Goal: Entertainment & Leisure: Consume media (video, audio)

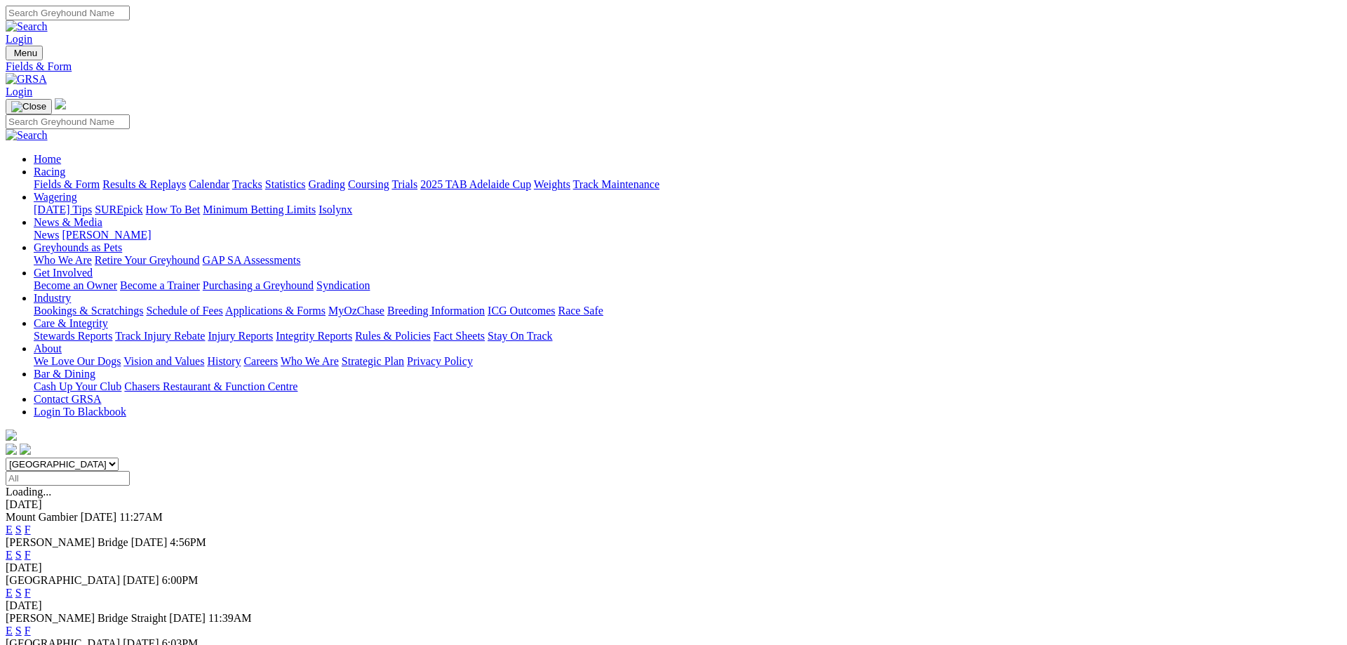
click at [186, 178] on link "Results & Replays" at bounding box center [144, 184] width 84 height 12
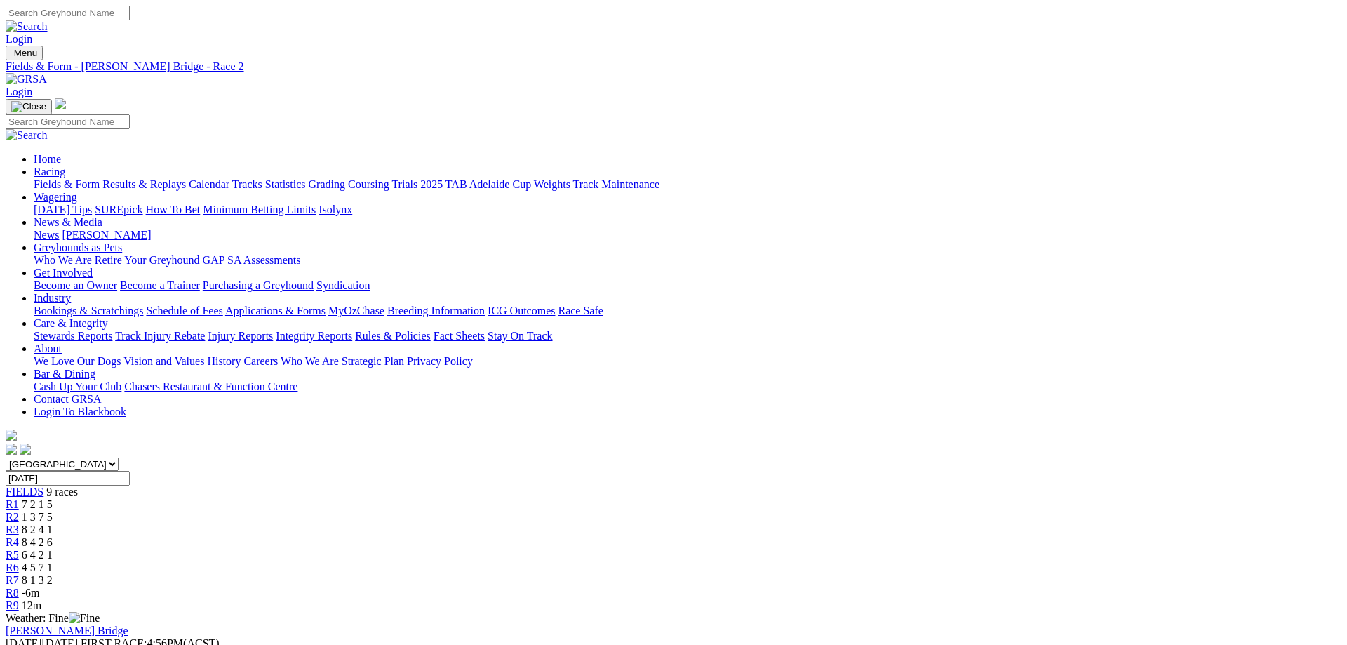
scroll to position [143, 0]
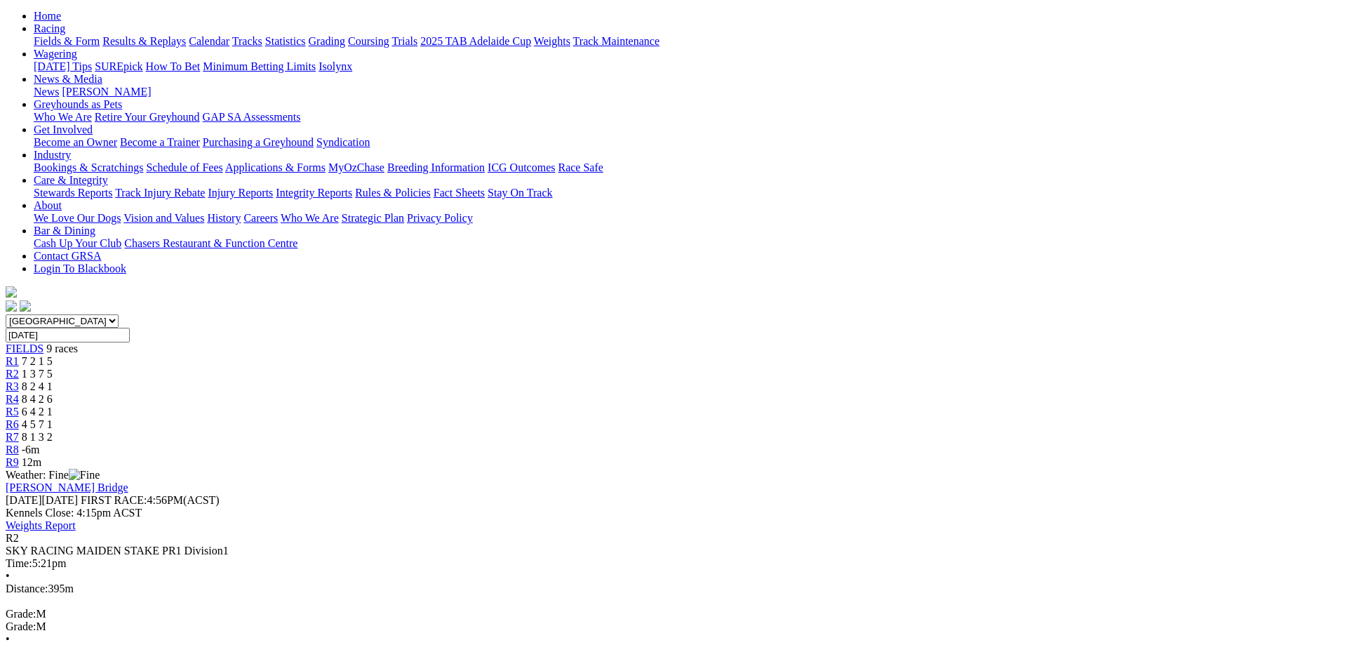
click at [19, 380] on link "R3" at bounding box center [12, 386] width 13 height 12
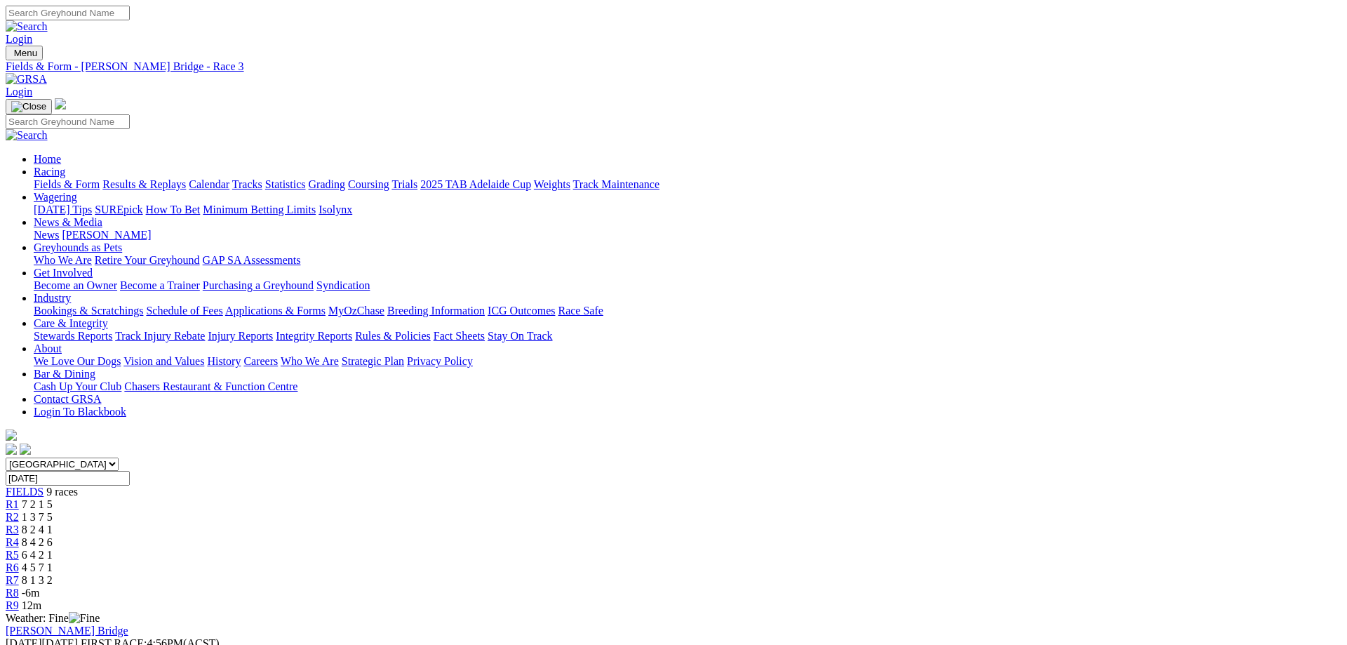
click at [53, 536] on span "8 4 2 6" at bounding box center [37, 542] width 31 height 12
click at [19, 549] on link "R5" at bounding box center [12, 555] width 13 height 12
click at [828, 561] on div "R6 4 5 7 1" at bounding box center [674, 567] width 1336 height 13
click at [902, 574] on div "R7 8 1 3 2" at bounding box center [674, 580] width 1336 height 13
click at [40, 587] on span "-6m" at bounding box center [31, 593] width 18 height 12
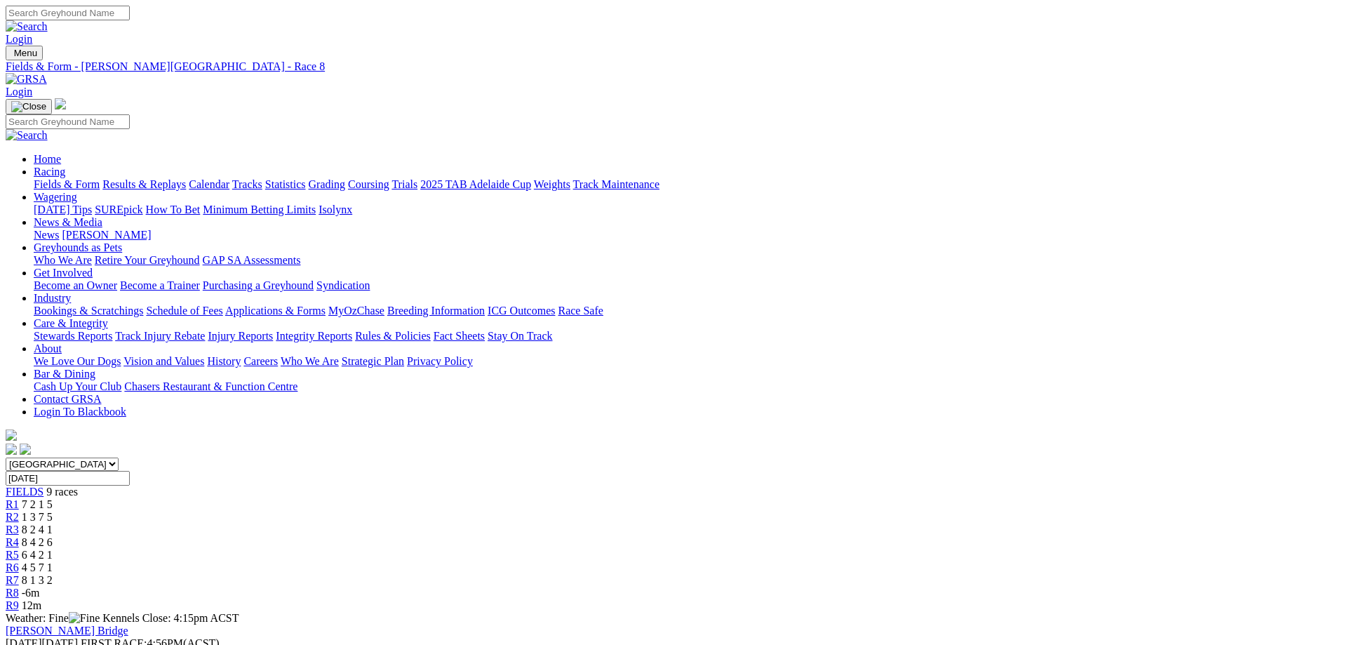
click at [19, 599] on link "R9" at bounding box center [12, 605] width 13 height 12
click at [100, 178] on link "Fields & Form" at bounding box center [67, 184] width 66 height 12
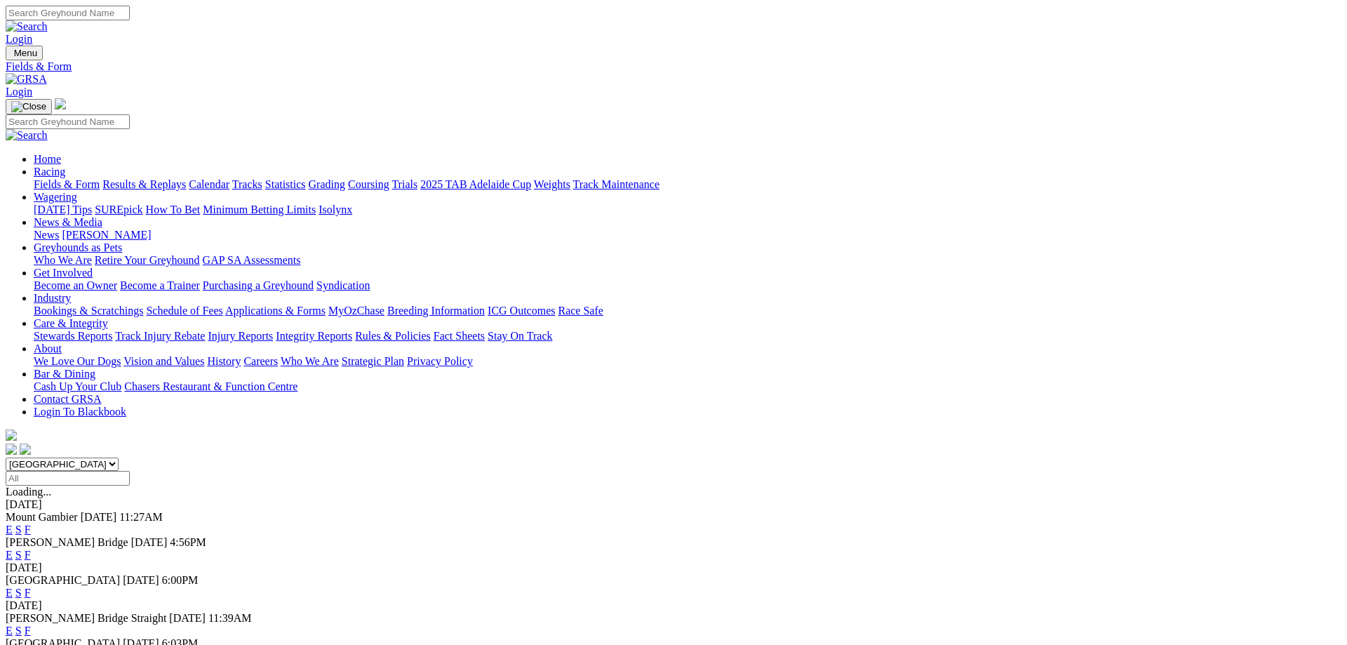
click at [31, 625] on link "F" at bounding box center [28, 631] width 6 height 12
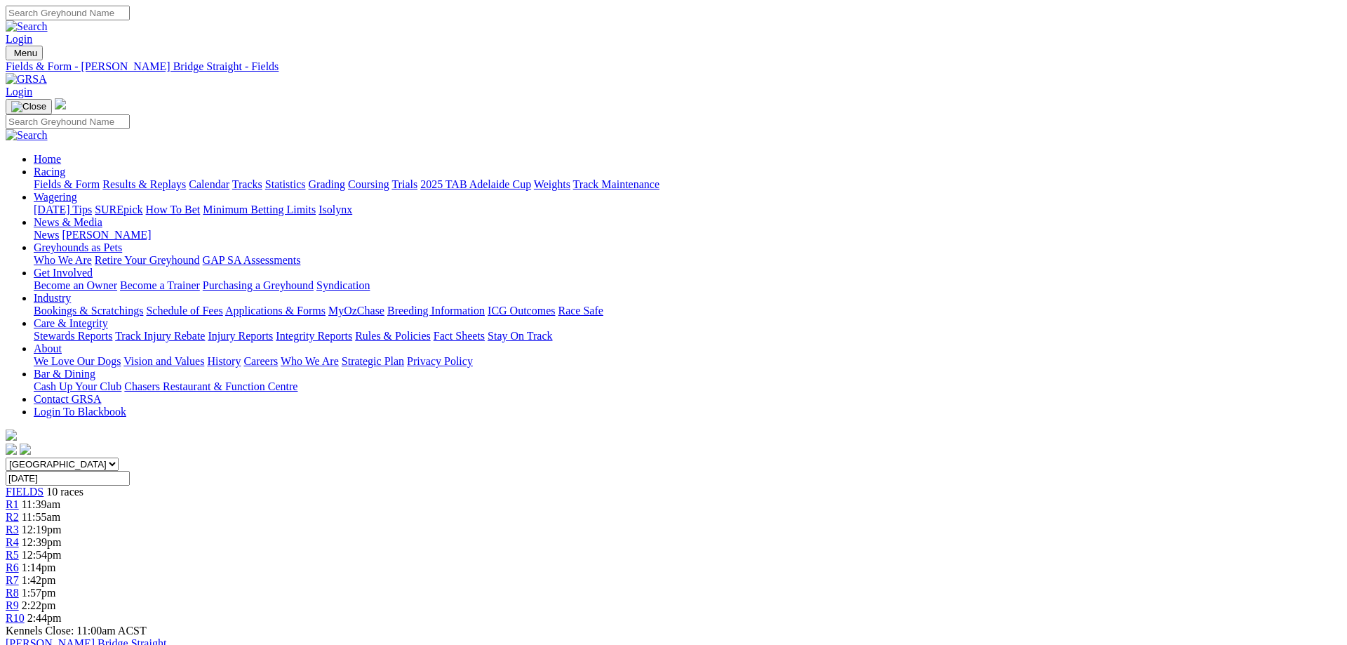
click at [25, 612] on span "R10" at bounding box center [15, 618] width 19 height 12
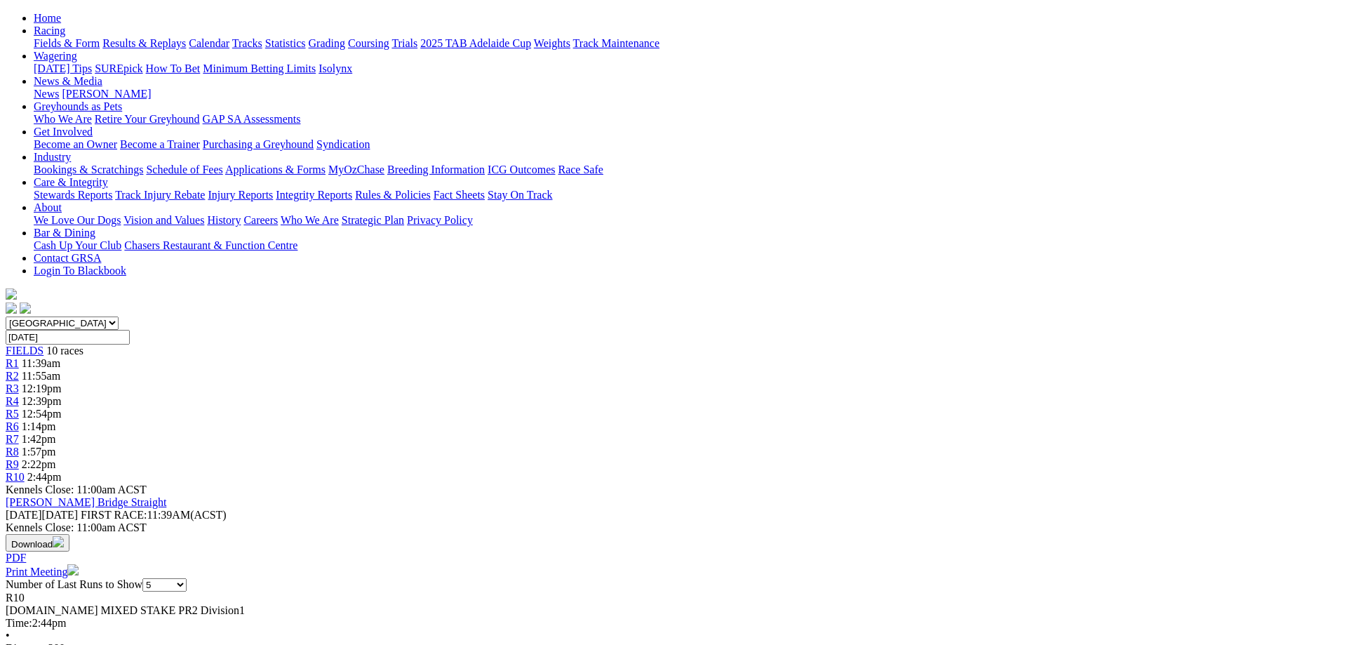
scroll to position [143, 0]
click at [44, 342] on span "FIELDS" at bounding box center [25, 348] width 38 height 12
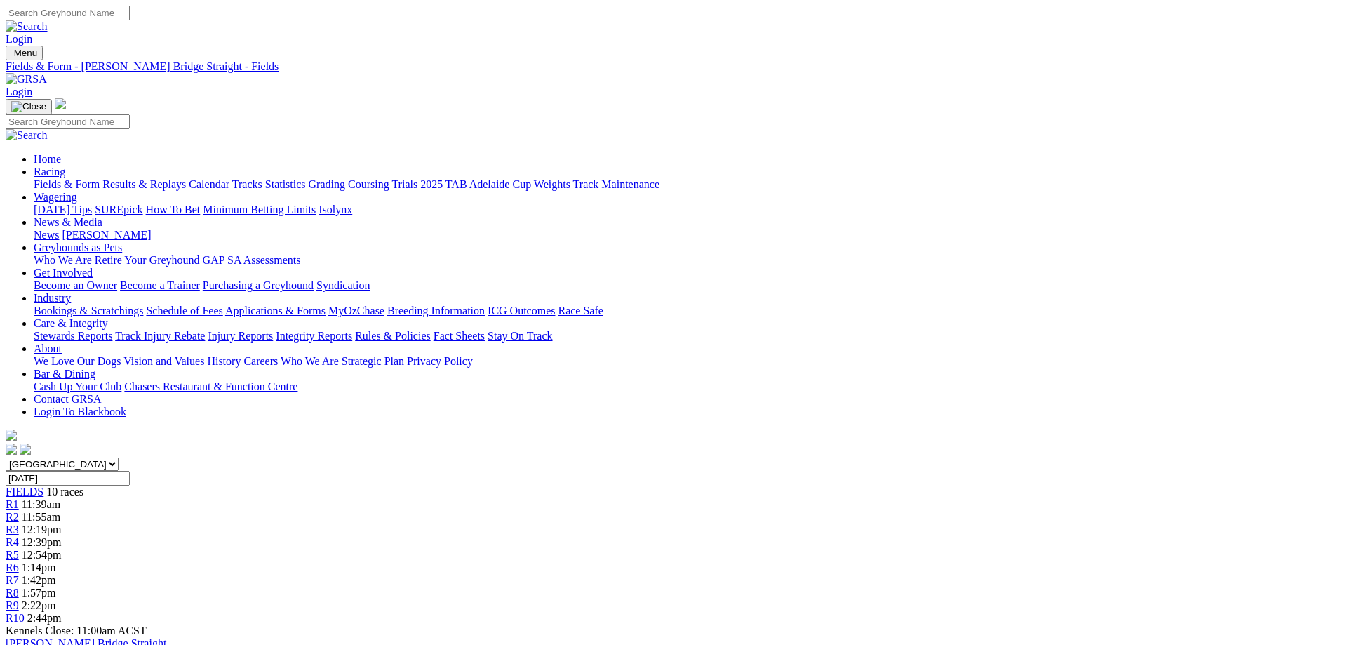
click at [451, 511] on div "R2 11:55am" at bounding box center [674, 517] width 1336 height 13
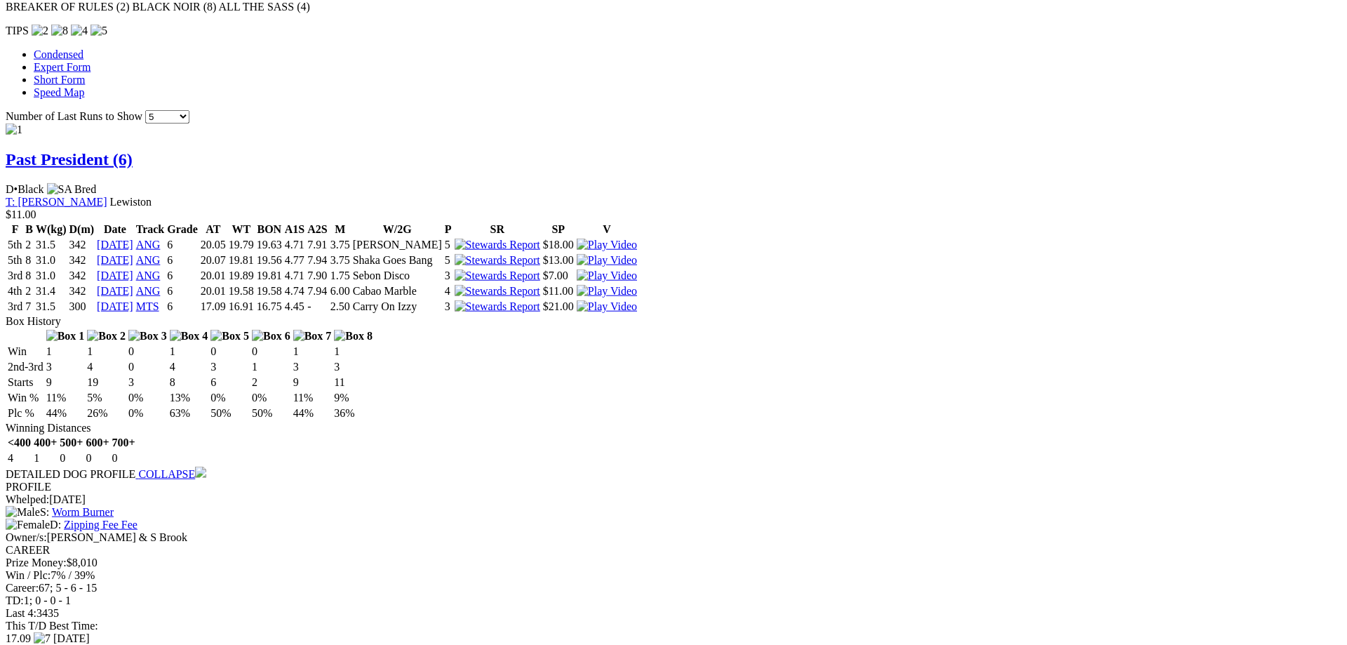
scroll to position [1217, 0]
